Goal: Transaction & Acquisition: Purchase product/service

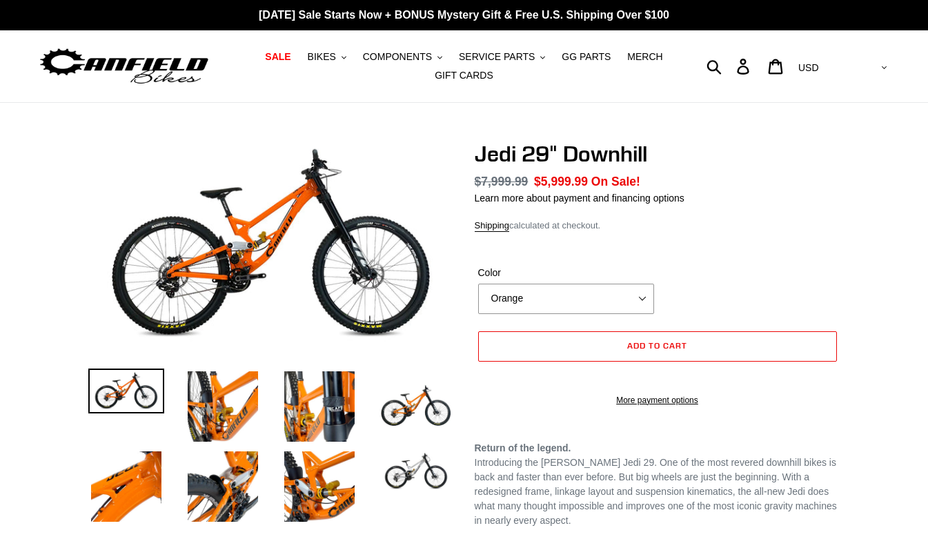
select select "highest-rating"
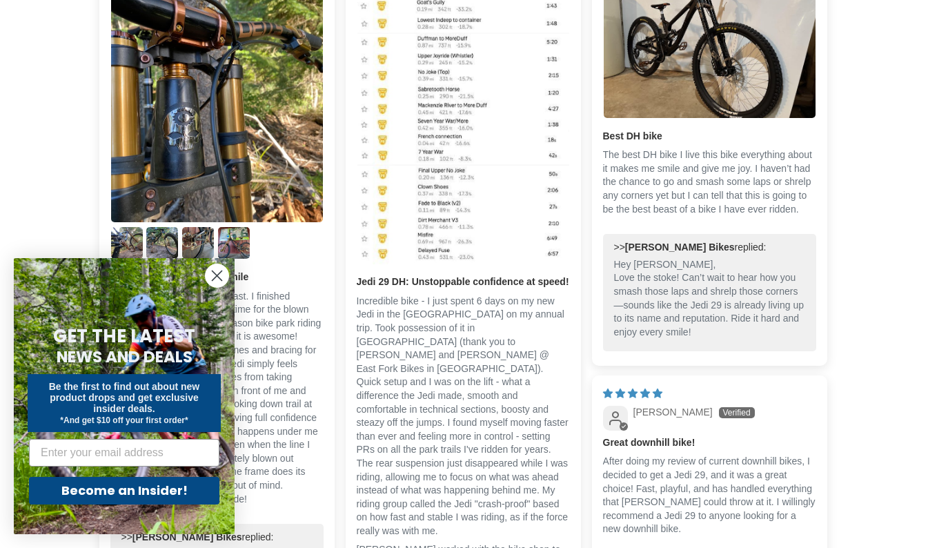
scroll to position [909, 0]
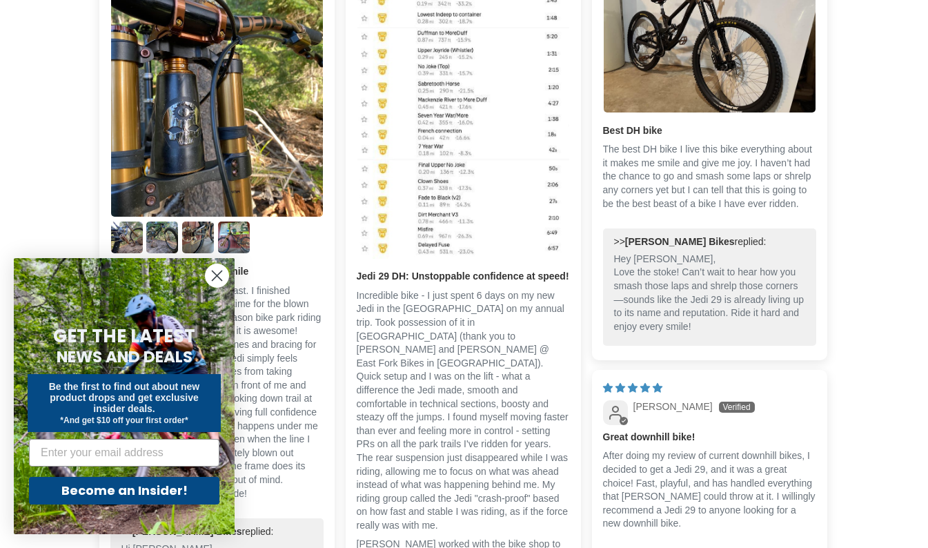
click at [220, 277] on circle "Close dialog" at bounding box center [217, 275] width 23 height 23
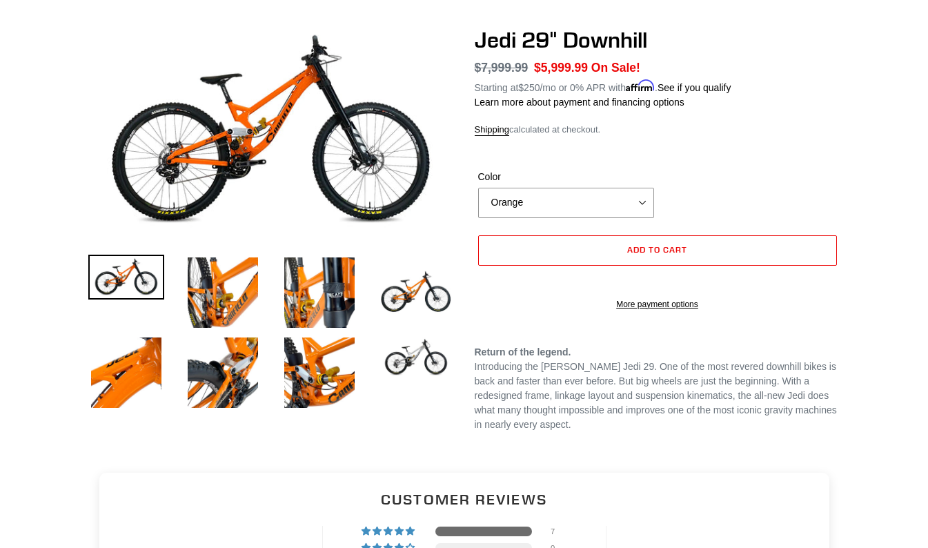
scroll to position [0, 0]
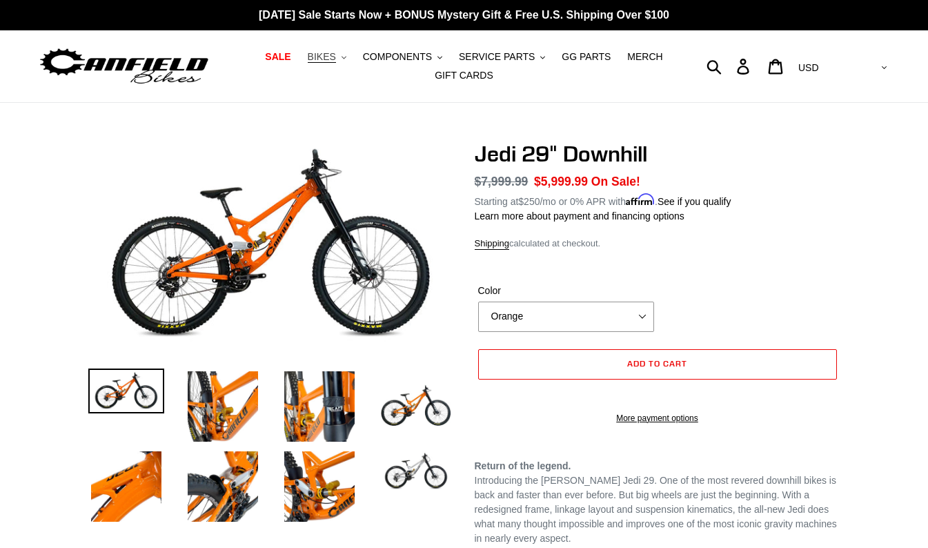
click at [336, 60] on span "BIKES" at bounding box center [322, 57] width 28 height 12
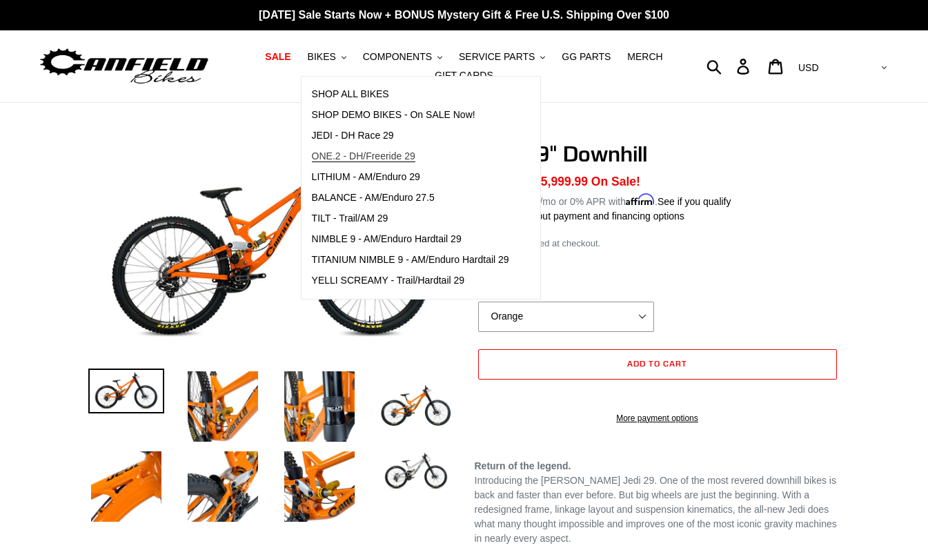
click at [351, 153] on span "ONE.2 - DH/Freeride 29" at bounding box center [363, 156] width 103 height 12
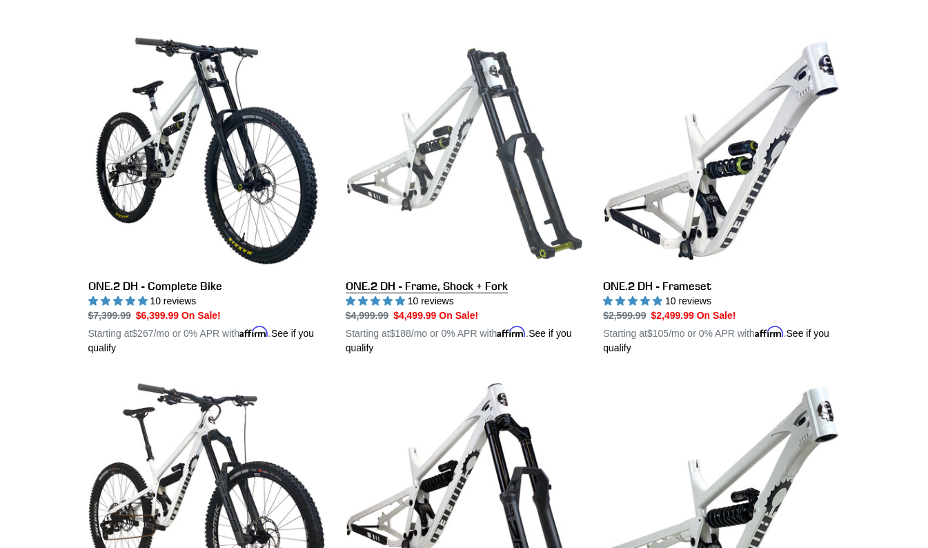
scroll to position [378, 0]
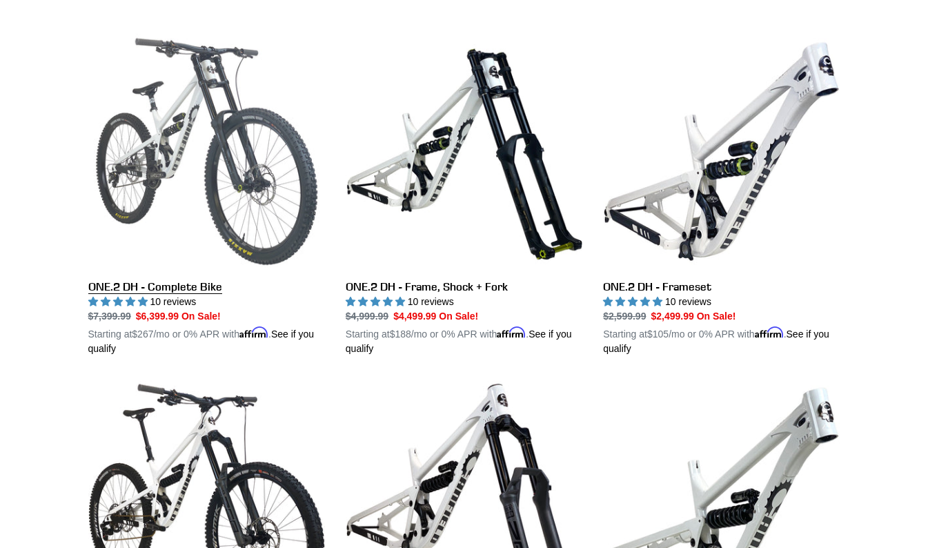
click at [208, 161] on link "ONE.2 DH - Complete Bike" at bounding box center [206, 194] width 237 height 323
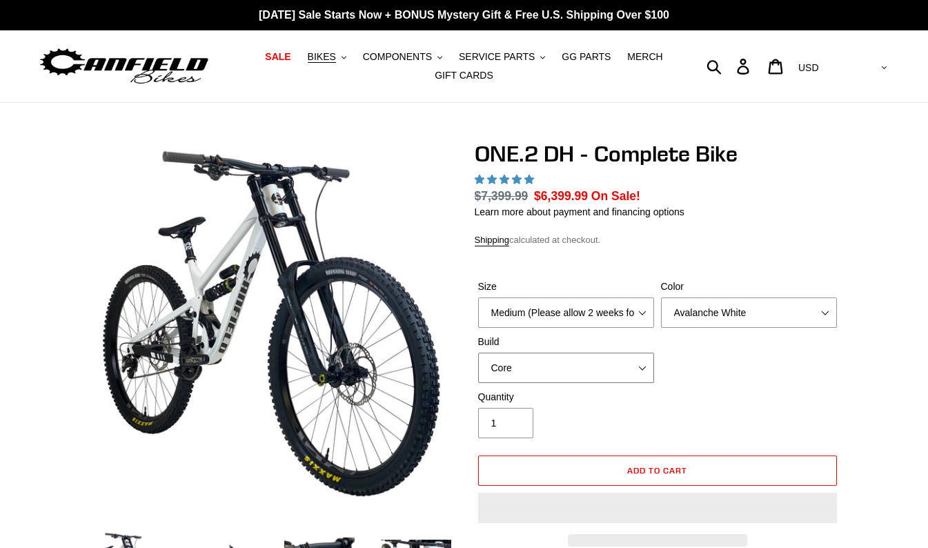
click at [556, 353] on select "Core Pro" at bounding box center [566, 368] width 176 height 30
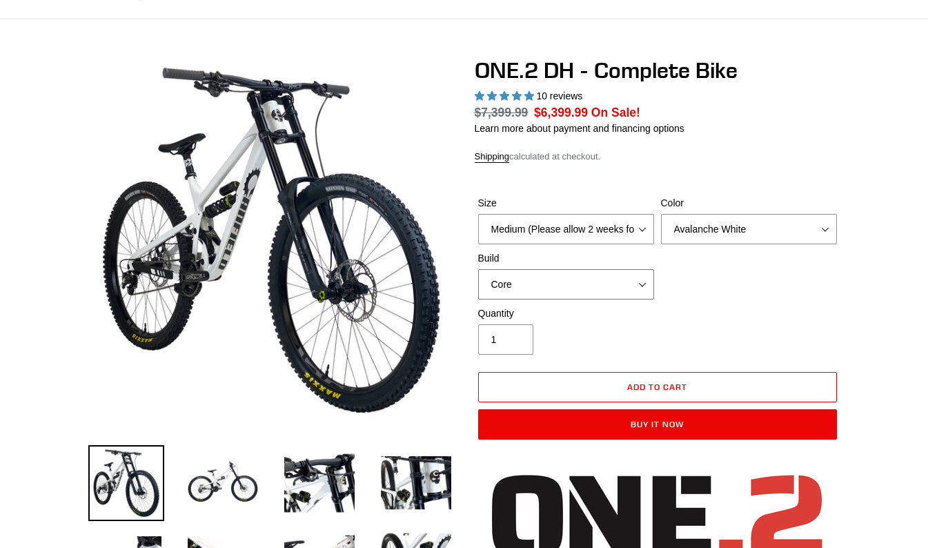
click at [556, 281] on select "Core Pro" at bounding box center [566, 284] width 176 height 30
click at [591, 234] on select "Medium (Please allow 2 weeks for delivery) Large (Sold Out)" at bounding box center [566, 229] width 176 height 30
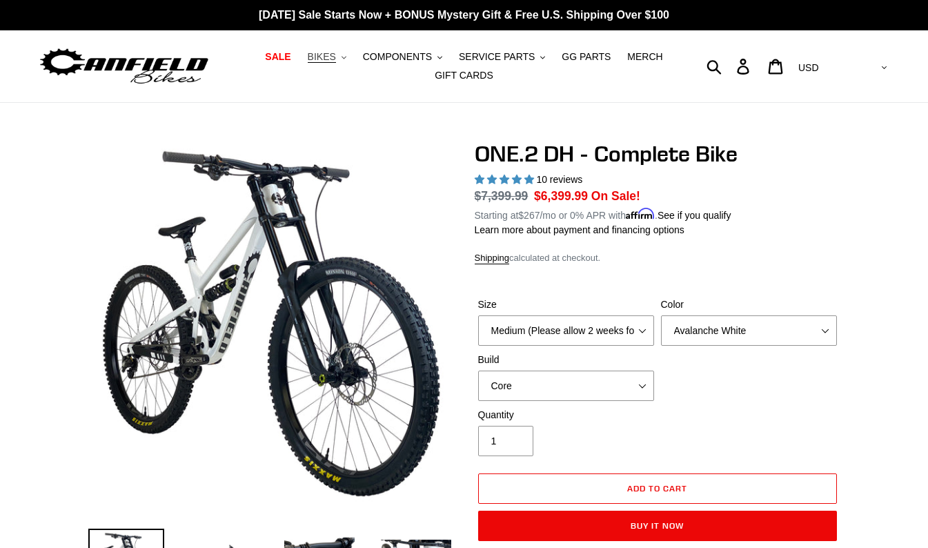
click at [332, 55] on span "BIKES" at bounding box center [322, 57] width 28 height 12
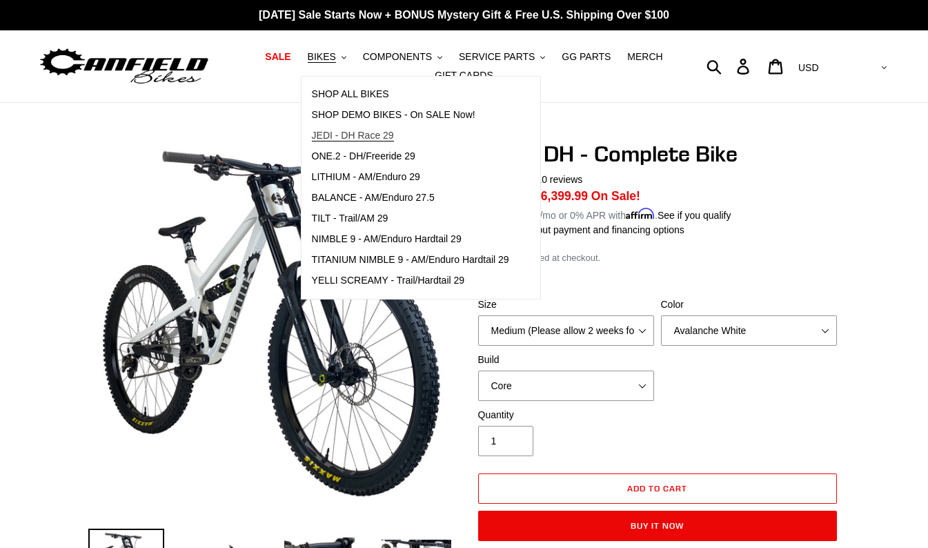
click at [355, 138] on span "JEDI - DH Race 29" at bounding box center [353, 136] width 82 height 12
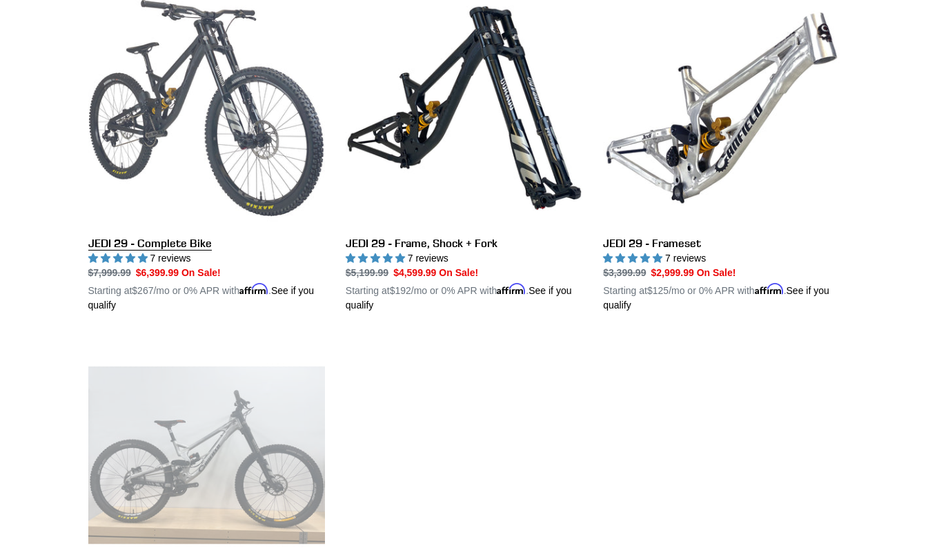
click at [275, 138] on link "JEDI 29 - Complete Bike" at bounding box center [206, 151] width 237 height 323
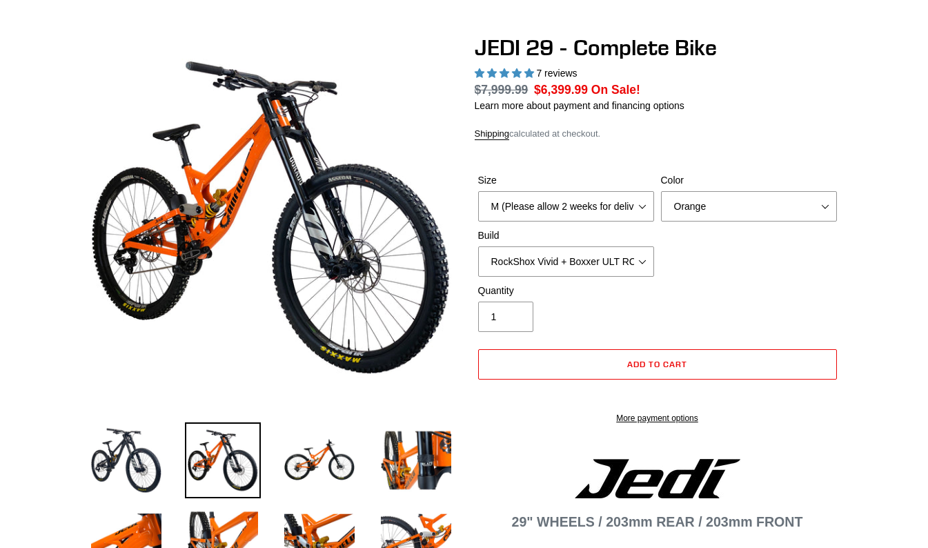
scroll to position [106, 0]
click at [570, 267] on select "RockShox Vivid + Boxxer ULT RC2 C3 200 + SRAM XO RockShox Vivid + Boxxer ULT RC…" at bounding box center [566, 261] width 176 height 30
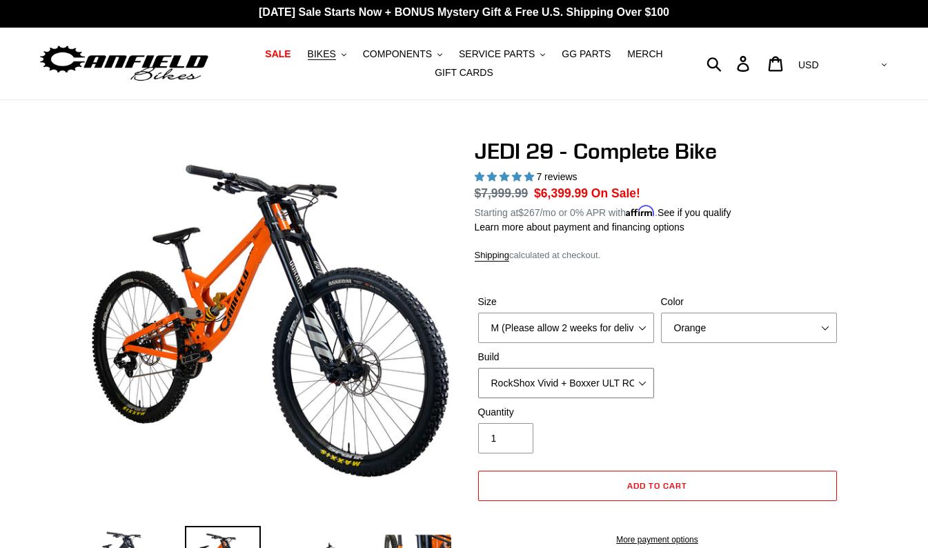
scroll to position [0, 0]
